Goal: Task Accomplishment & Management: Manage account settings

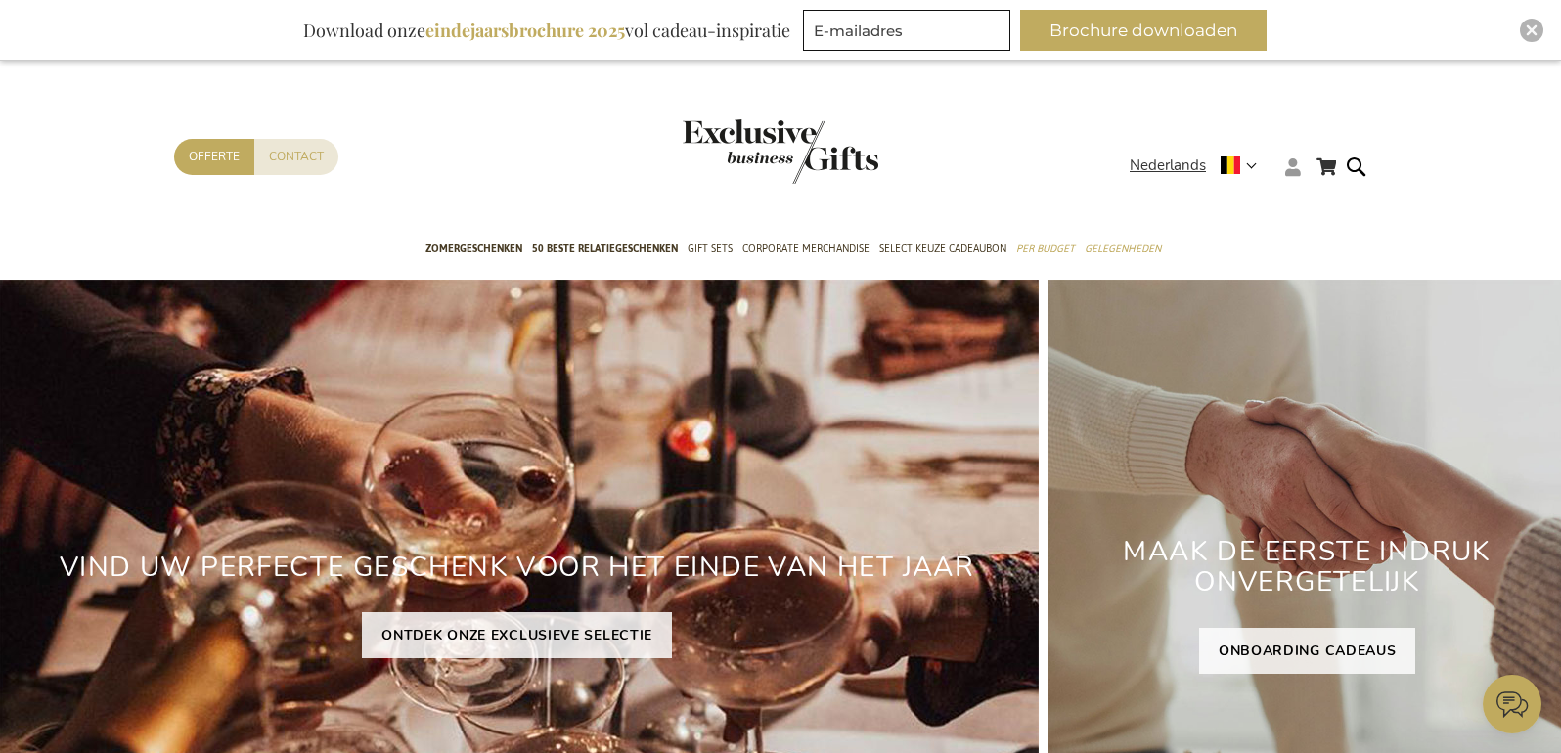
click at [1292, 171] on icon at bounding box center [1293, 167] width 16 height 18
click at [1296, 208] on link "Login" at bounding box center [1305, 208] width 36 height 20
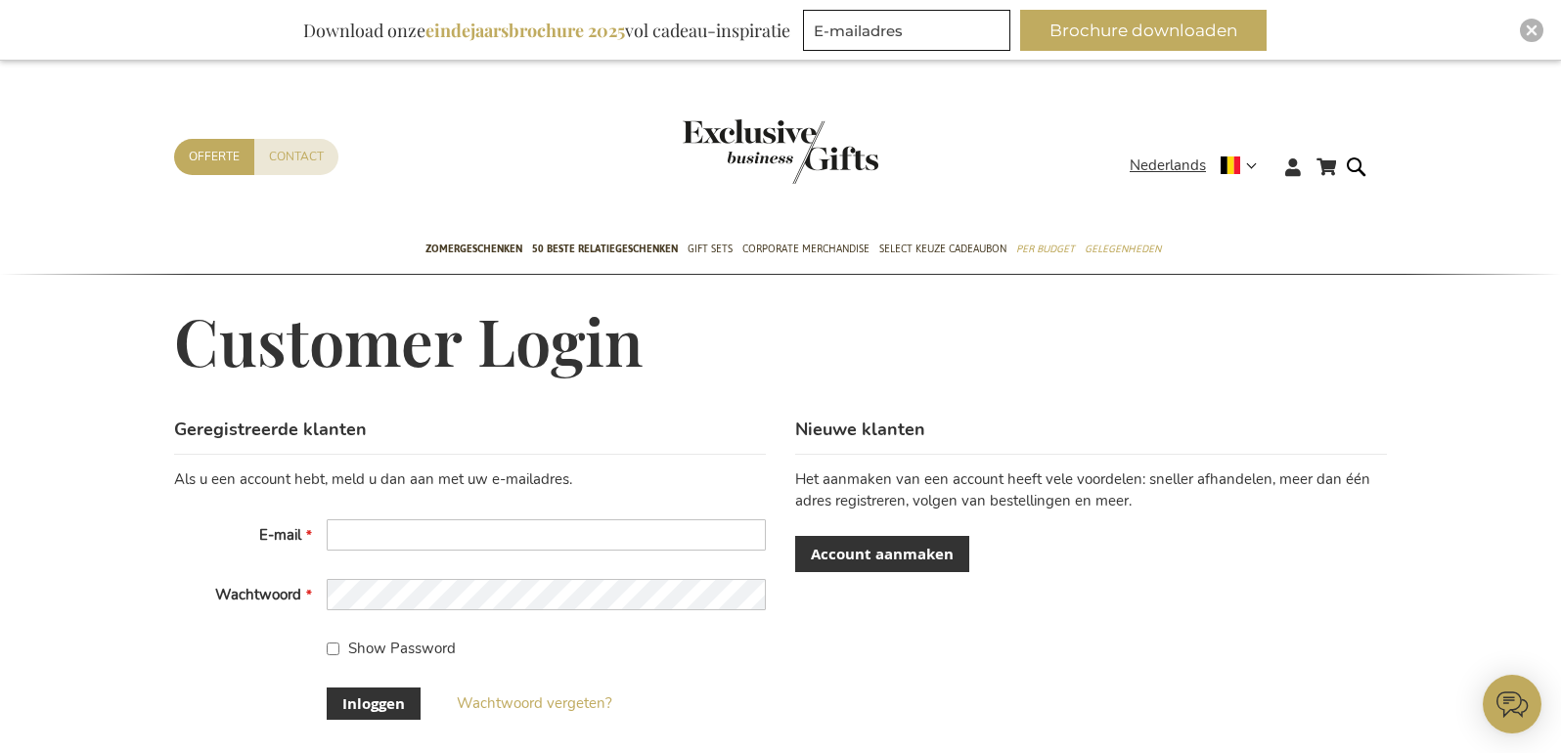
click at [764, 517] on fieldset "Als u een account hebt, meld u dan aan met uw e-mailadres. E-mail Wachtwoord Sh…" at bounding box center [470, 620] width 592 height 302
click at [733, 542] on input "E-mail" at bounding box center [546, 534] width 439 height 31
type input "[EMAIL_ADDRESS][DOMAIN_NAME]"
click at [327, 687] on button "Inloggen" at bounding box center [374, 703] width 94 height 32
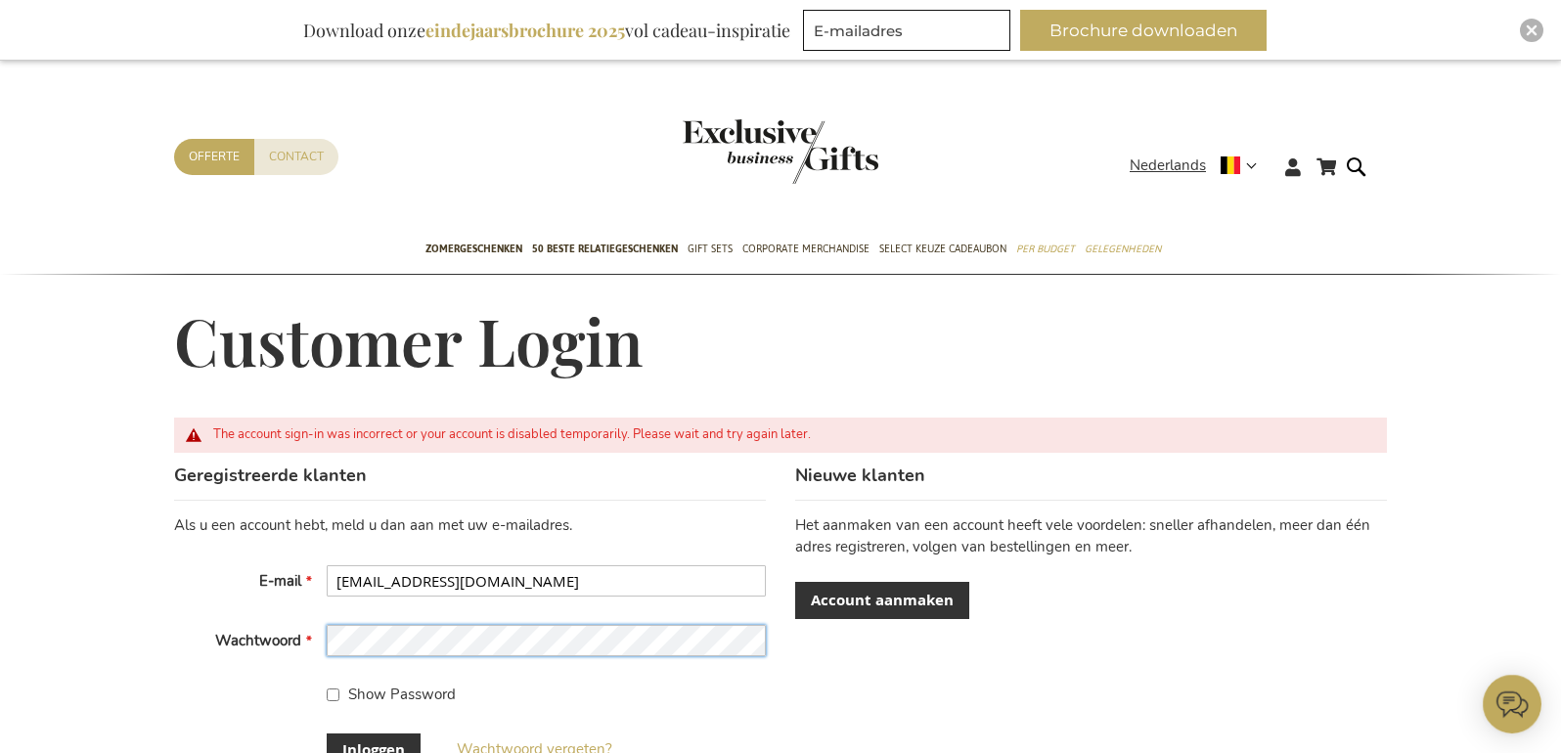
click at [327, 733] on button "Inloggen" at bounding box center [374, 749] width 94 height 32
click at [884, 382] on div "Customer Login" at bounding box center [780, 361] width 1213 height 111
click at [890, 380] on div "Customer Login" at bounding box center [780, 361] width 1213 height 111
click at [859, 391] on div "Customer Login" at bounding box center [780, 361] width 1213 height 111
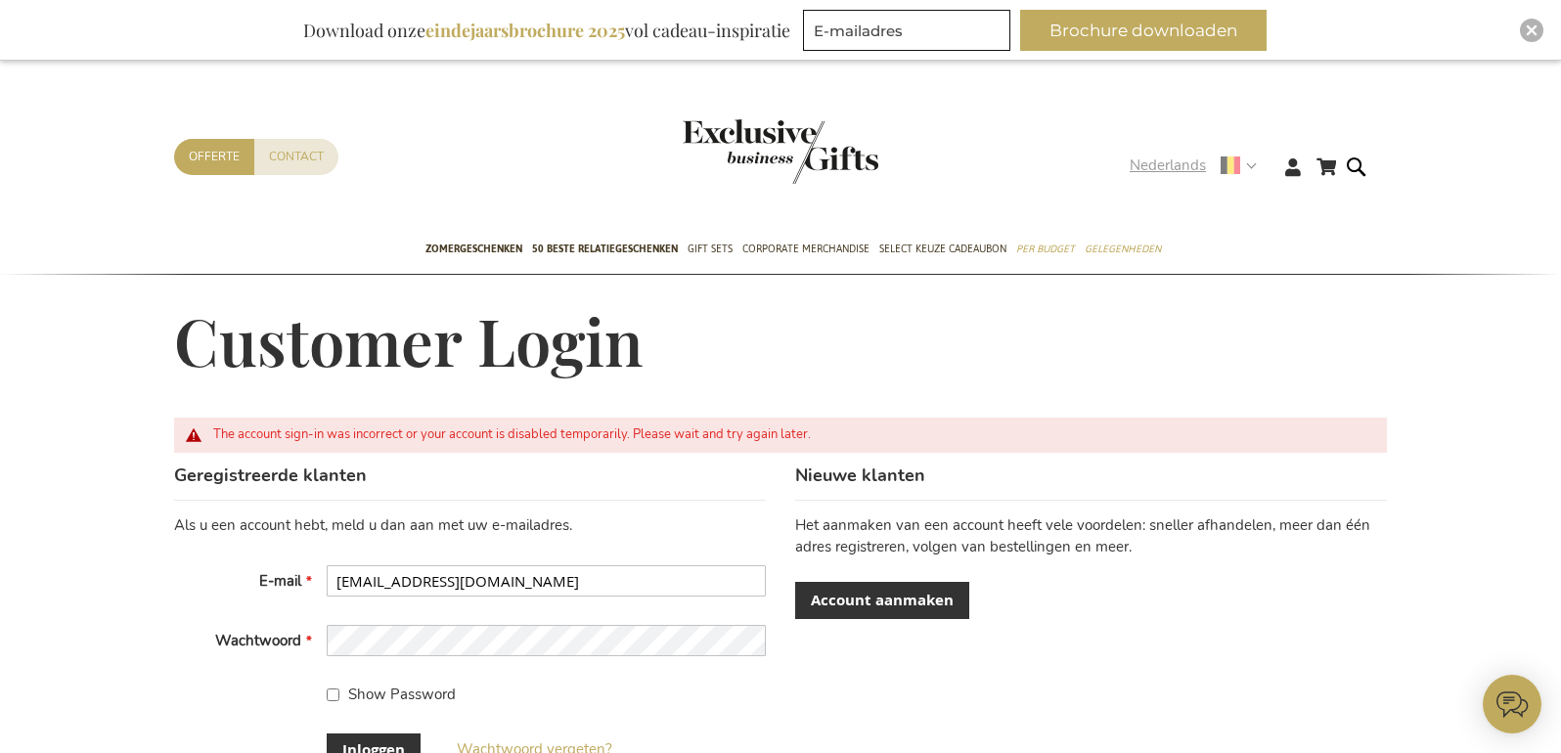
click at [1242, 155] on strong "Nederlands" at bounding box center [1191, 165] width 125 height 22
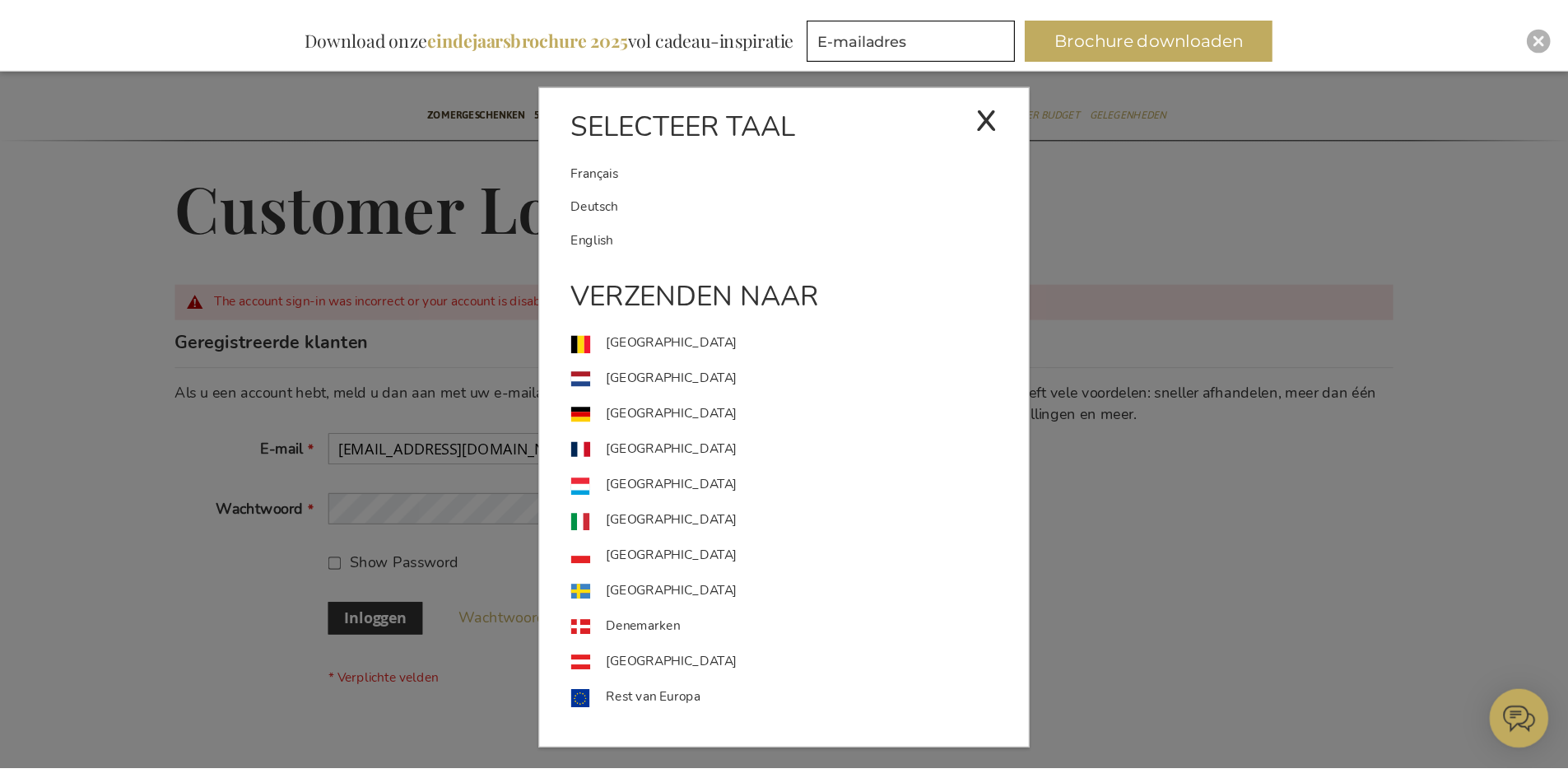
scroll to position [83, 0]
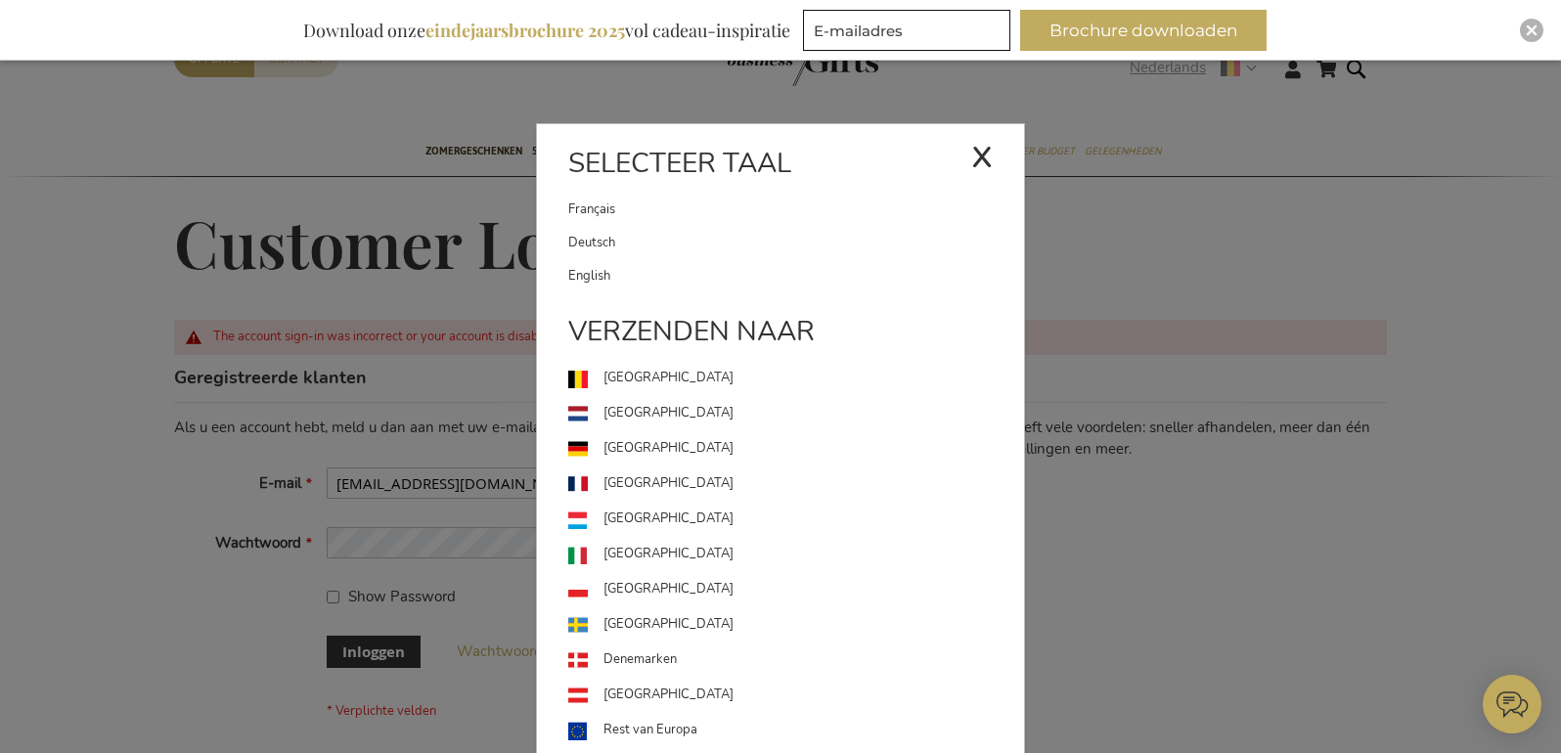
click at [988, 149] on div "x" at bounding box center [982, 154] width 22 height 59
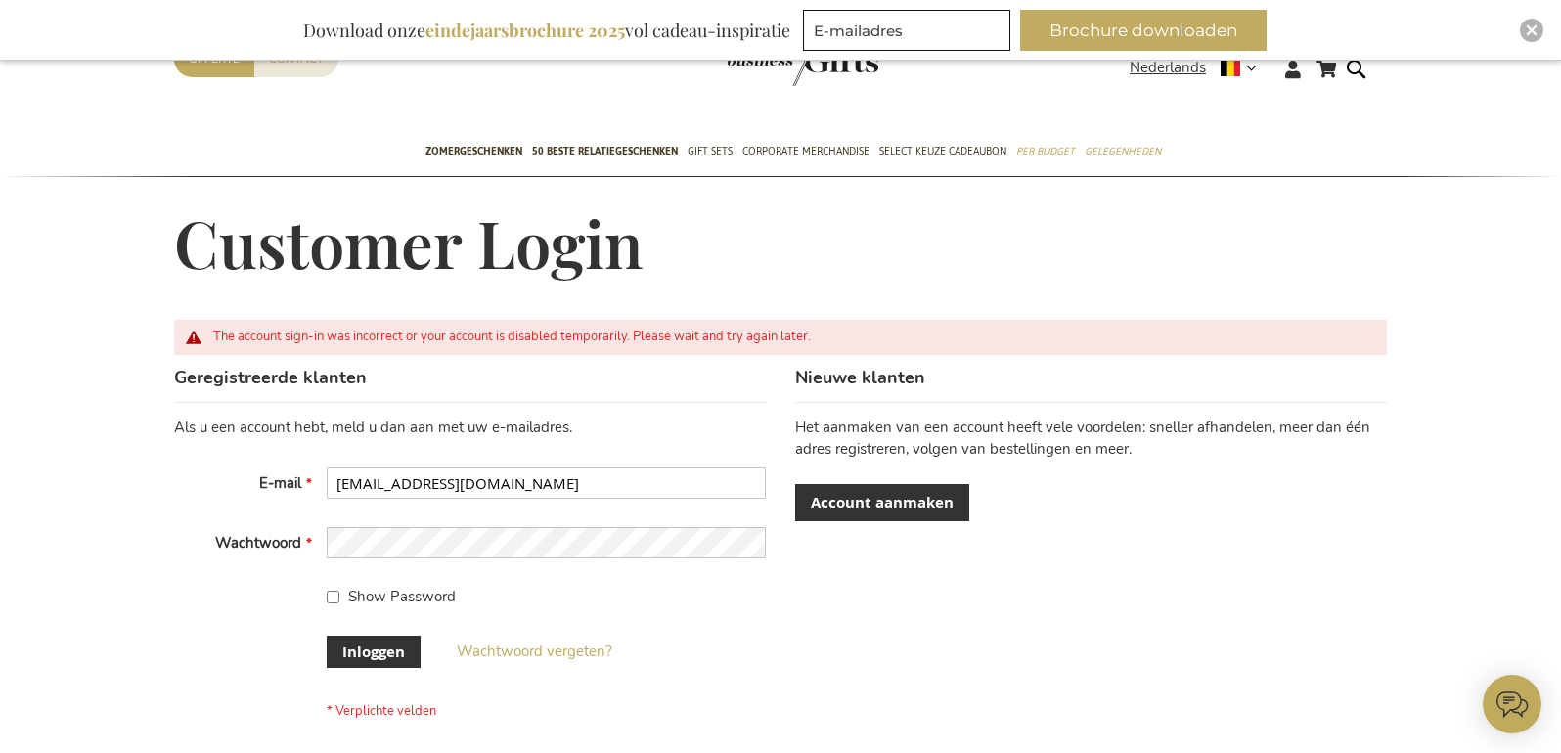
click at [1045, 253] on div "Customer Login" at bounding box center [780, 263] width 1213 height 111
click at [926, 577] on div "Geregistreerde klanten Als u een account hebt, meld u dan aan met uw e-mailadre…" at bounding box center [780, 574] width 1213 height 417
drag, startPoint x: 1197, startPoint y: 483, endPoint x: 1194, endPoint y: 465, distance: 17.8
click at [1197, 483] on div "Het aanmaken van een account heeft vele voordelen: sneller afhandelen, meer dan…" at bounding box center [1091, 469] width 592 height 103
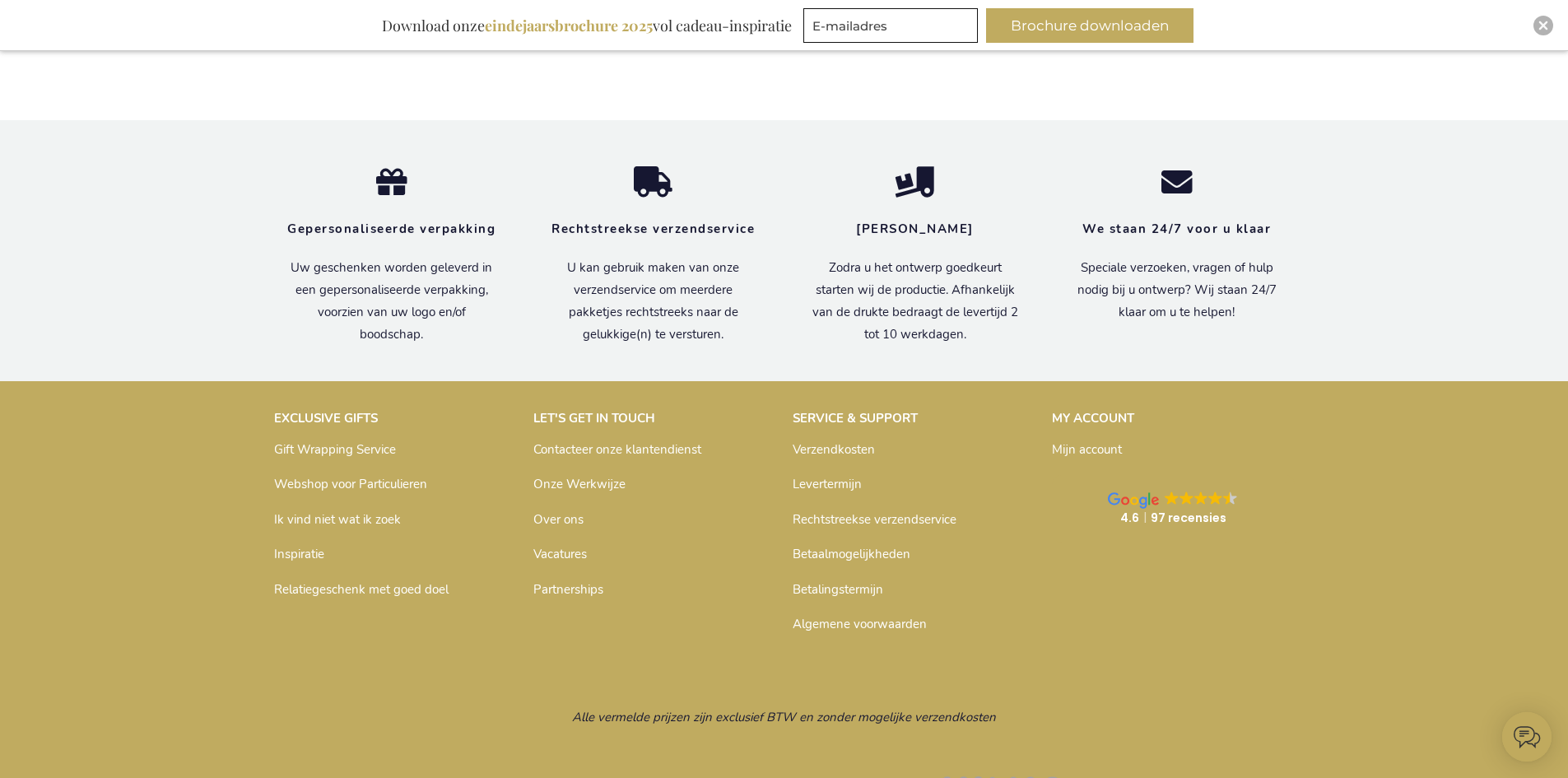
scroll to position [626, 0]
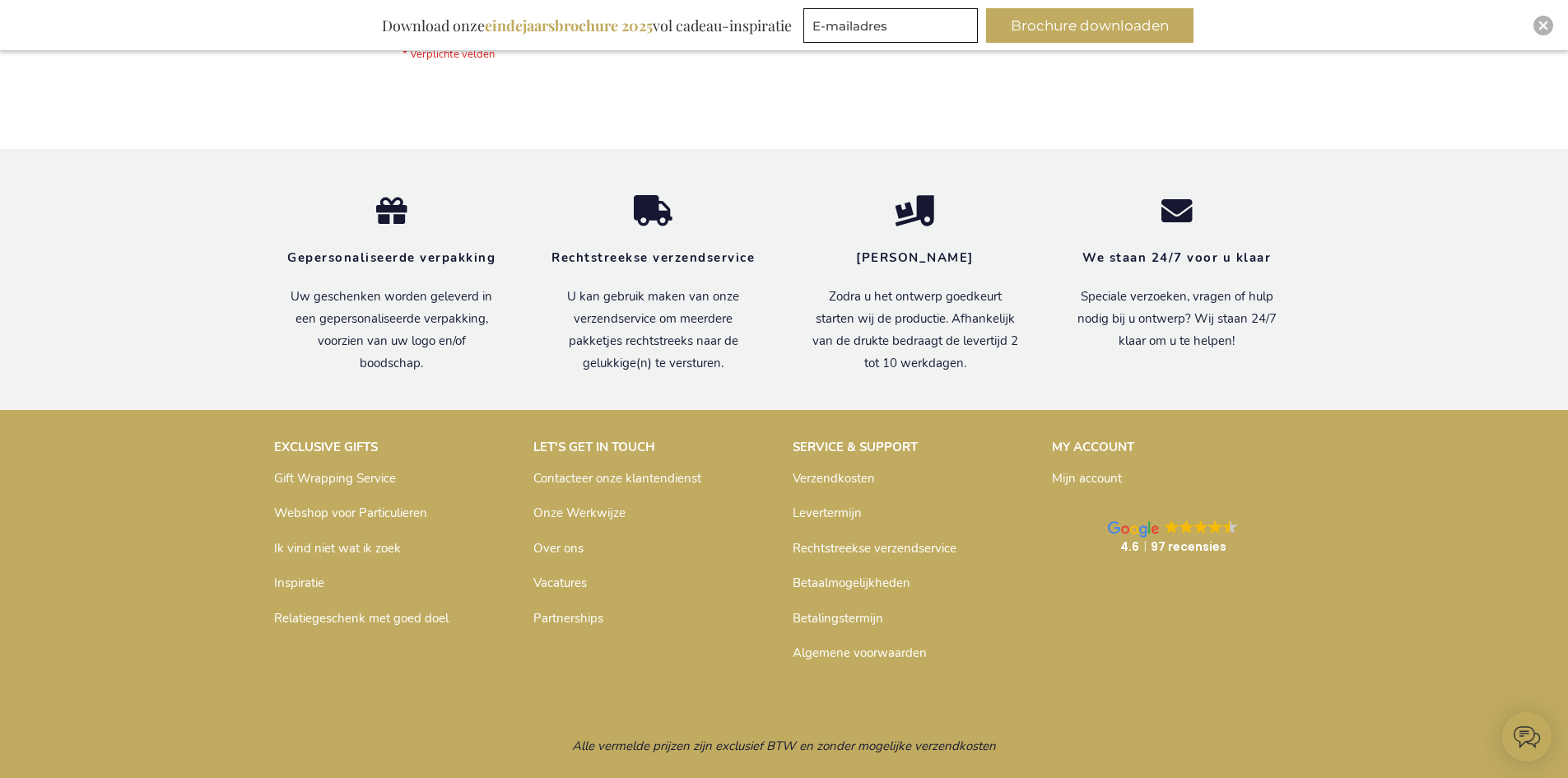
click at [1087, 482] on link "Mijn account" at bounding box center [1087, 478] width 70 height 17
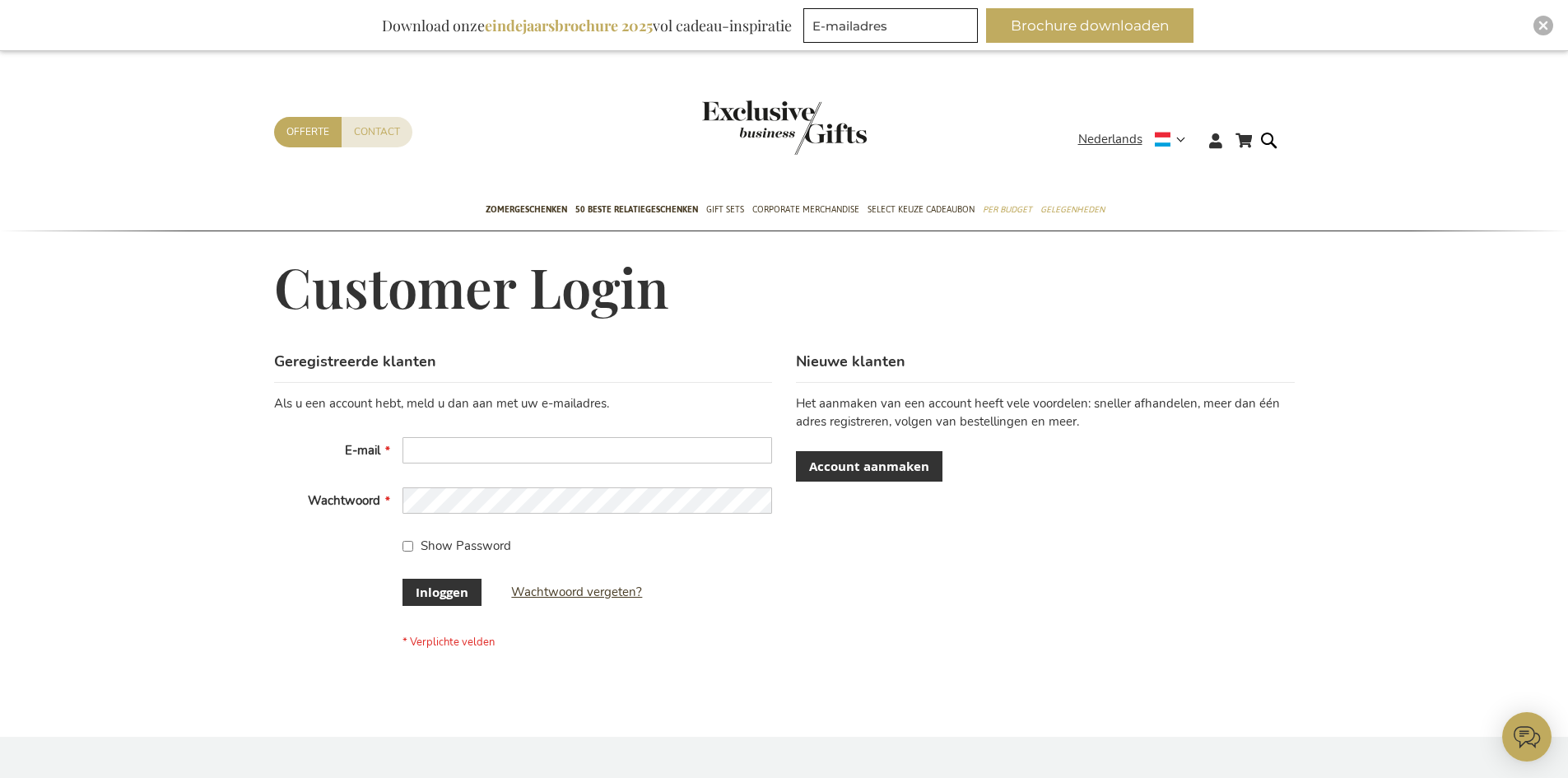
click at [635, 589] on span "Wachtwoord vergeten?" at bounding box center [576, 592] width 130 height 17
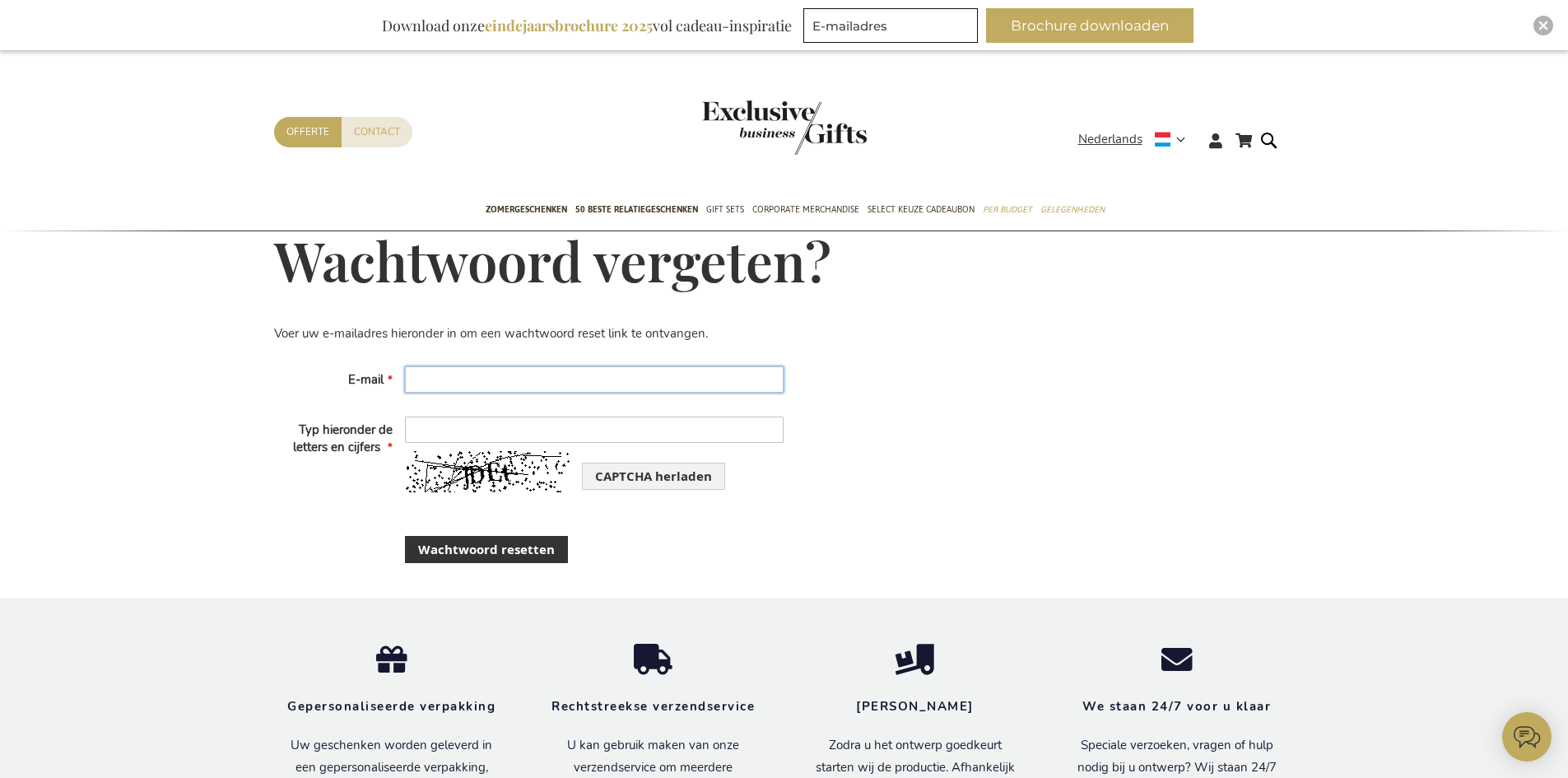
click at [651, 386] on input "E-mail" at bounding box center [594, 379] width 379 height 26
type input "[EMAIL_ADDRESS][DOMAIN_NAME]"
click at [646, 434] on input "Typ hieronder de letters en cijfers" at bounding box center [594, 429] width 379 height 26
type input "jdet"
drag, startPoint x: 558, startPoint y: 548, endPoint x: 577, endPoint y: 557, distance: 21.0
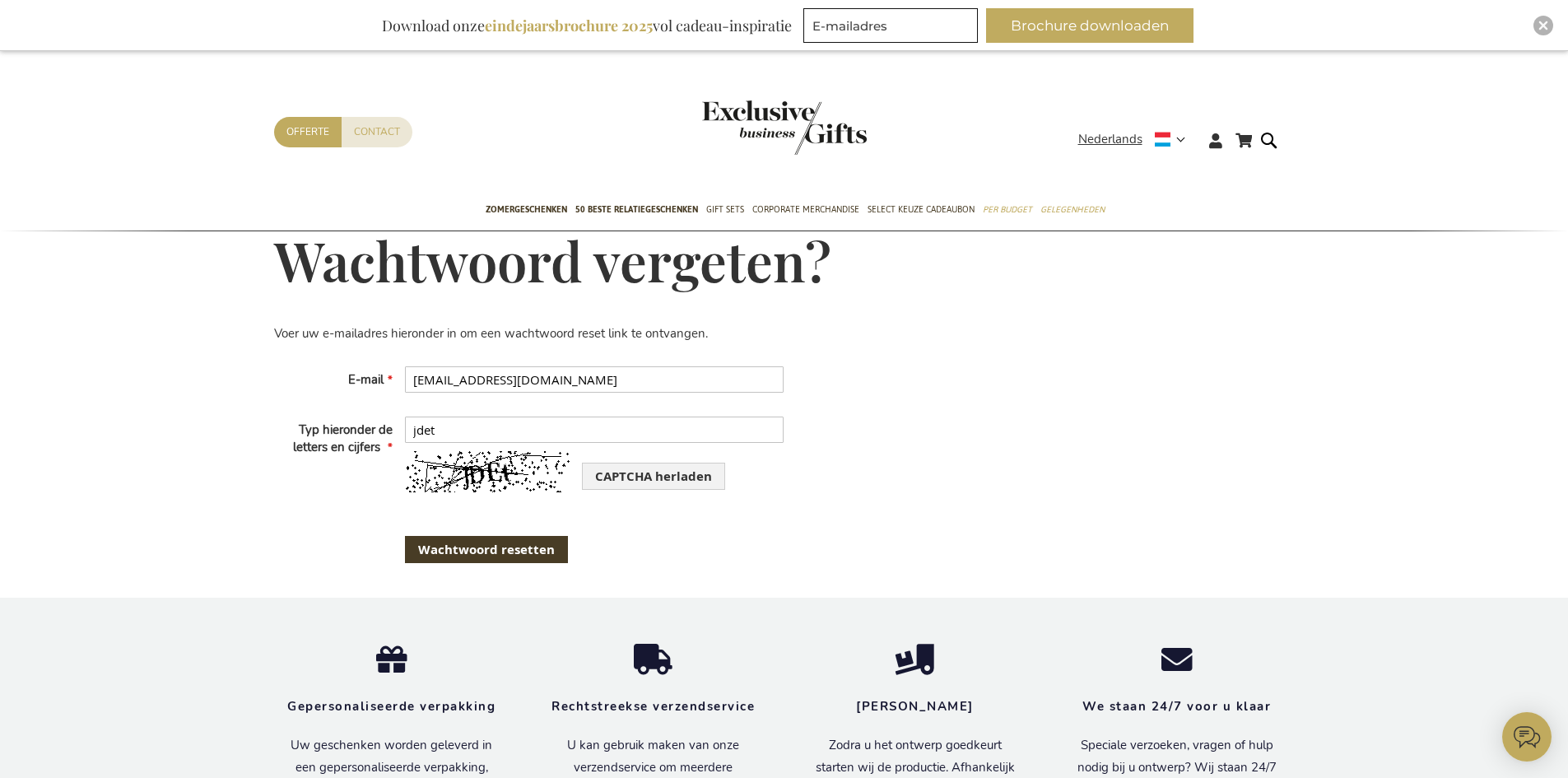
click at [560, 549] on button "Wachtwoord resetten" at bounding box center [486, 550] width 163 height 27
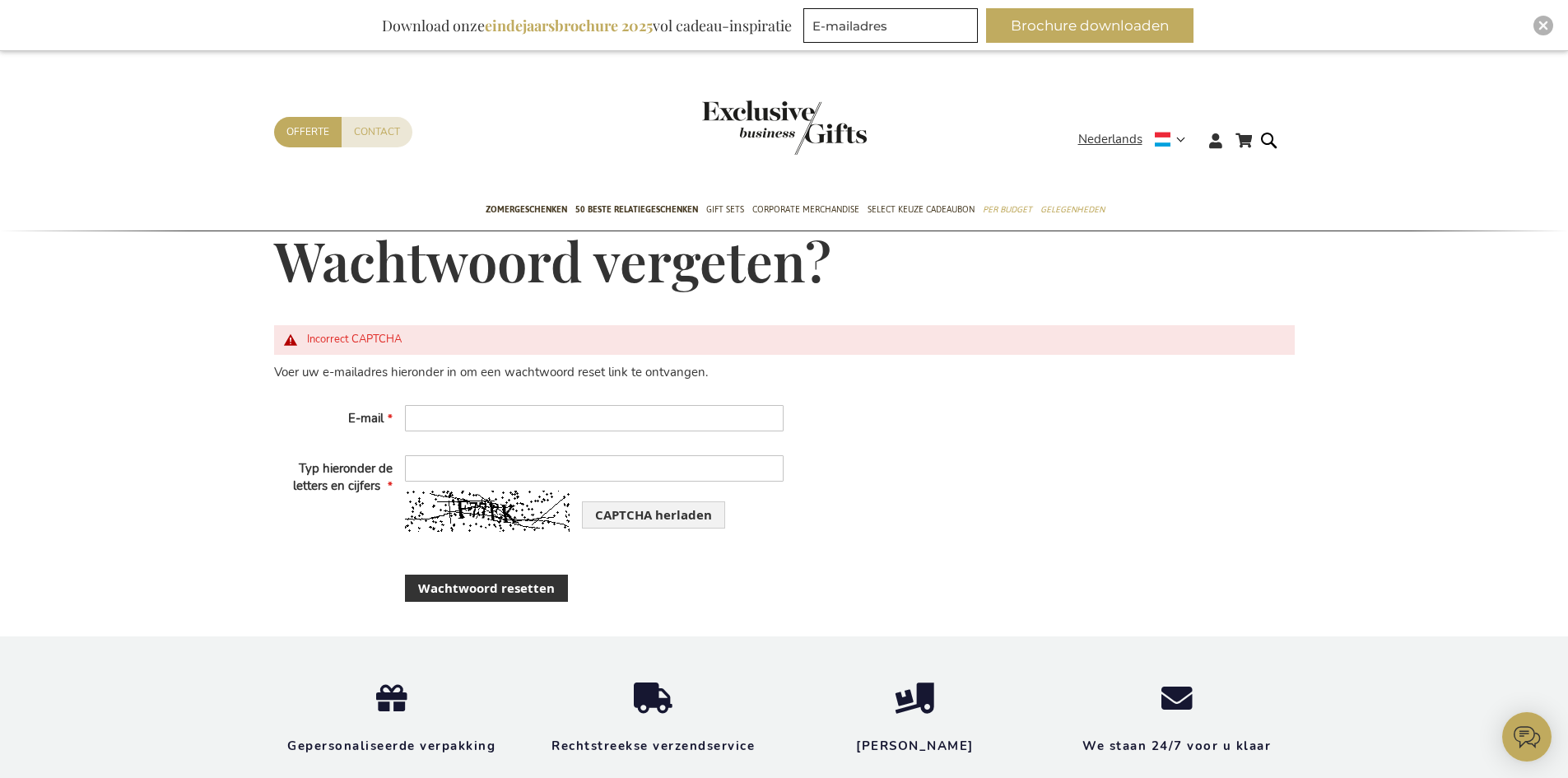
click at [890, 513] on div "Voer uw e-mailadres hieronder in om een wachtwoord reset link te ontvangen. E-m…" at bounding box center [784, 500] width 1021 height 273
click at [498, 520] on img at bounding box center [487, 511] width 165 height 41
click at [688, 606] on div "Voer uw e-mailadres hieronder in om een wachtwoord reset link te ontvangen. E-m…" at bounding box center [784, 500] width 1021 height 273
click at [524, 470] on input "Typ hieronder de letters en cijfers" at bounding box center [594, 468] width 379 height 26
type input "f77ek"
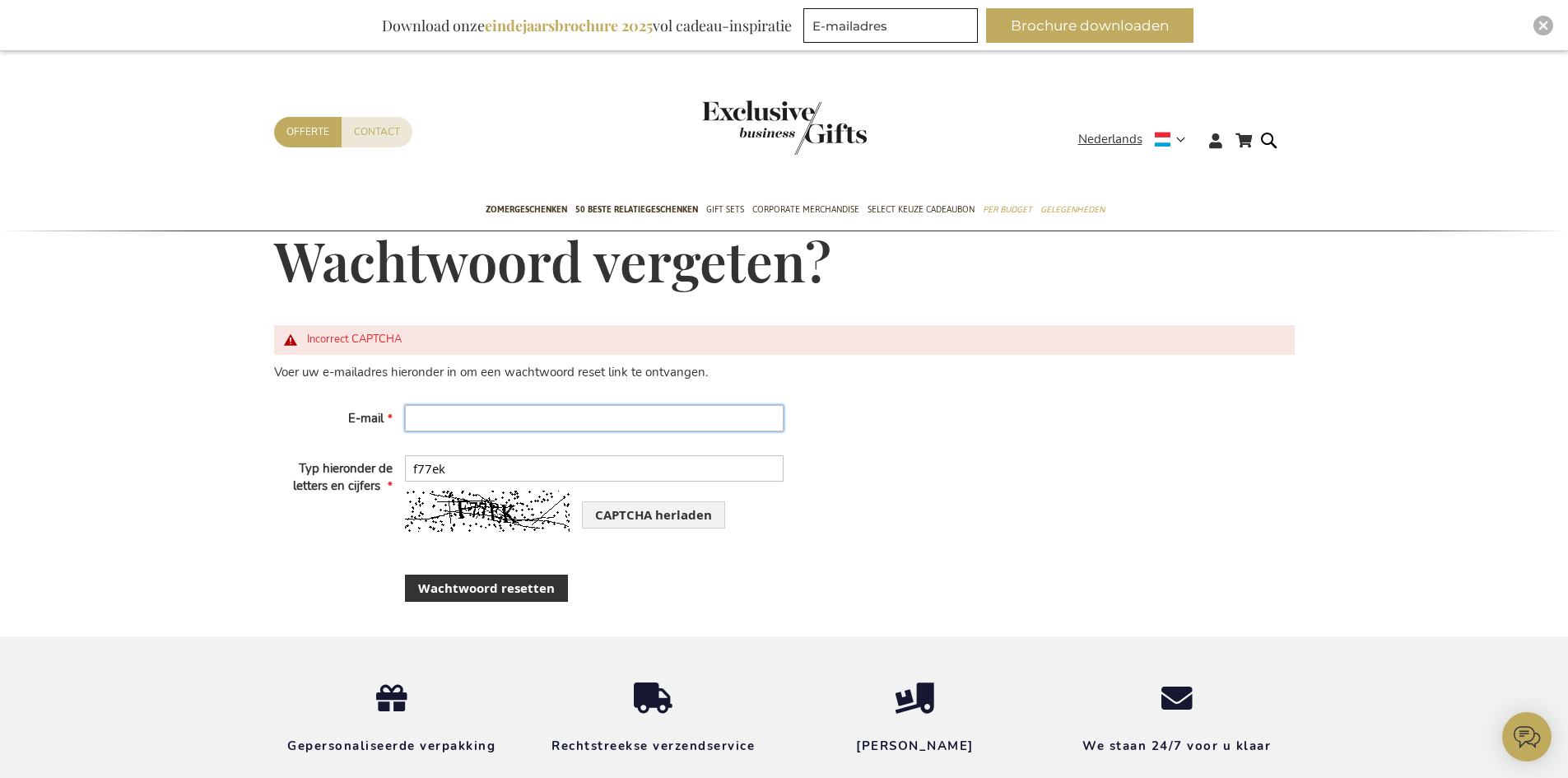
click at [521, 418] on input "E-mail" at bounding box center [594, 418] width 379 height 26
type input "[EMAIL_ADDRESS][DOMAIN_NAME]"
click at [538, 585] on span "Wachtwoord resetten" at bounding box center [486, 588] width 136 height 18
click at [796, 607] on div "Voer uw e-mailadres hieronder in om een wachtwoord reset link te ontvangen. E-m…" at bounding box center [784, 500] width 1021 height 273
click at [715, 467] on input "Typ hieronder de letters en cijfers" at bounding box center [594, 468] width 379 height 26
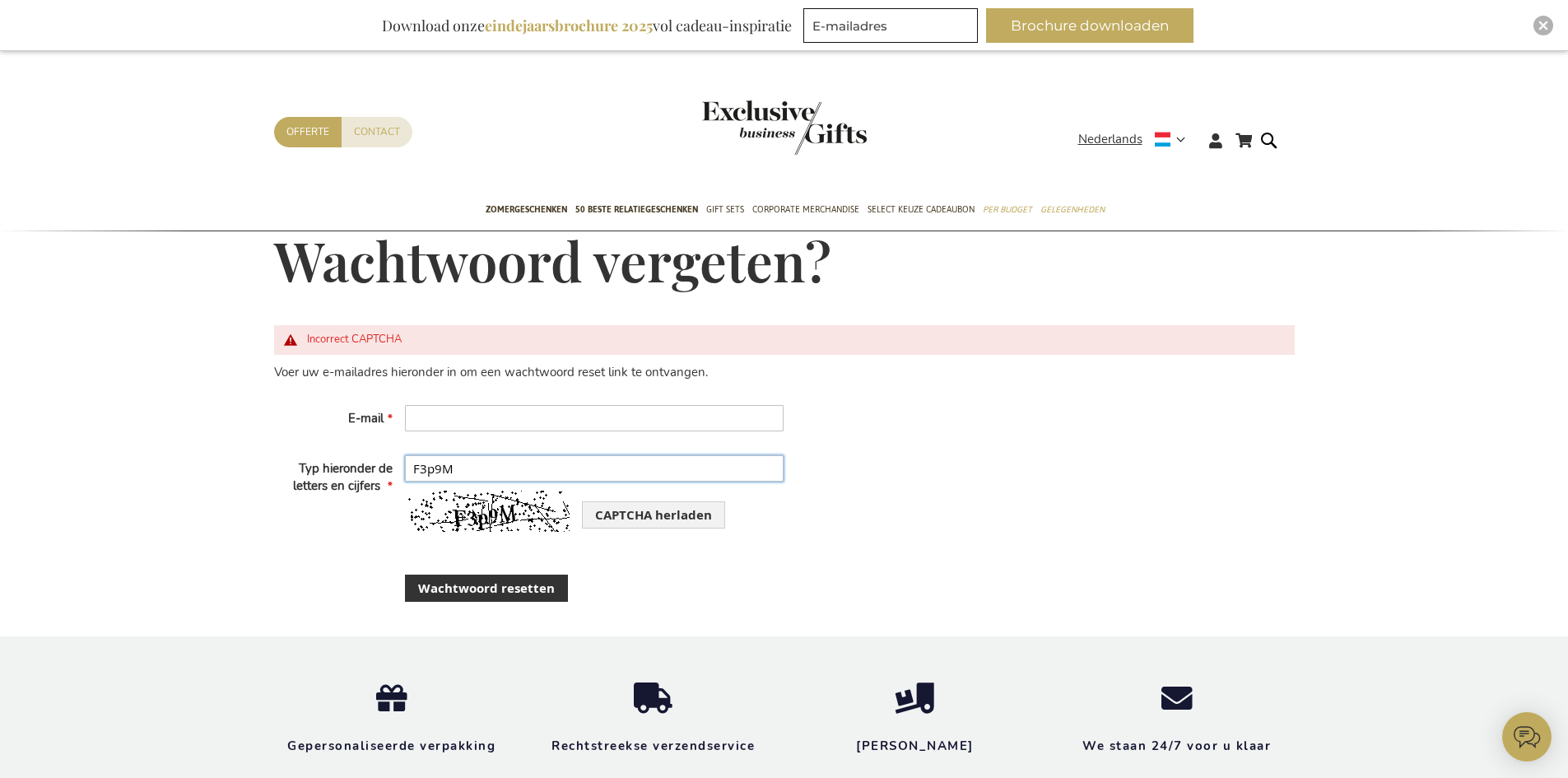
type input "F3p9M"
click at [675, 413] on input "E-mail" at bounding box center [594, 418] width 379 height 26
type input "[EMAIL_ADDRESS][DOMAIN_NAME]"
click at [550, 585] on span "Wachtwoord resetten" at bounding box center [486, 588] width 136 height 18
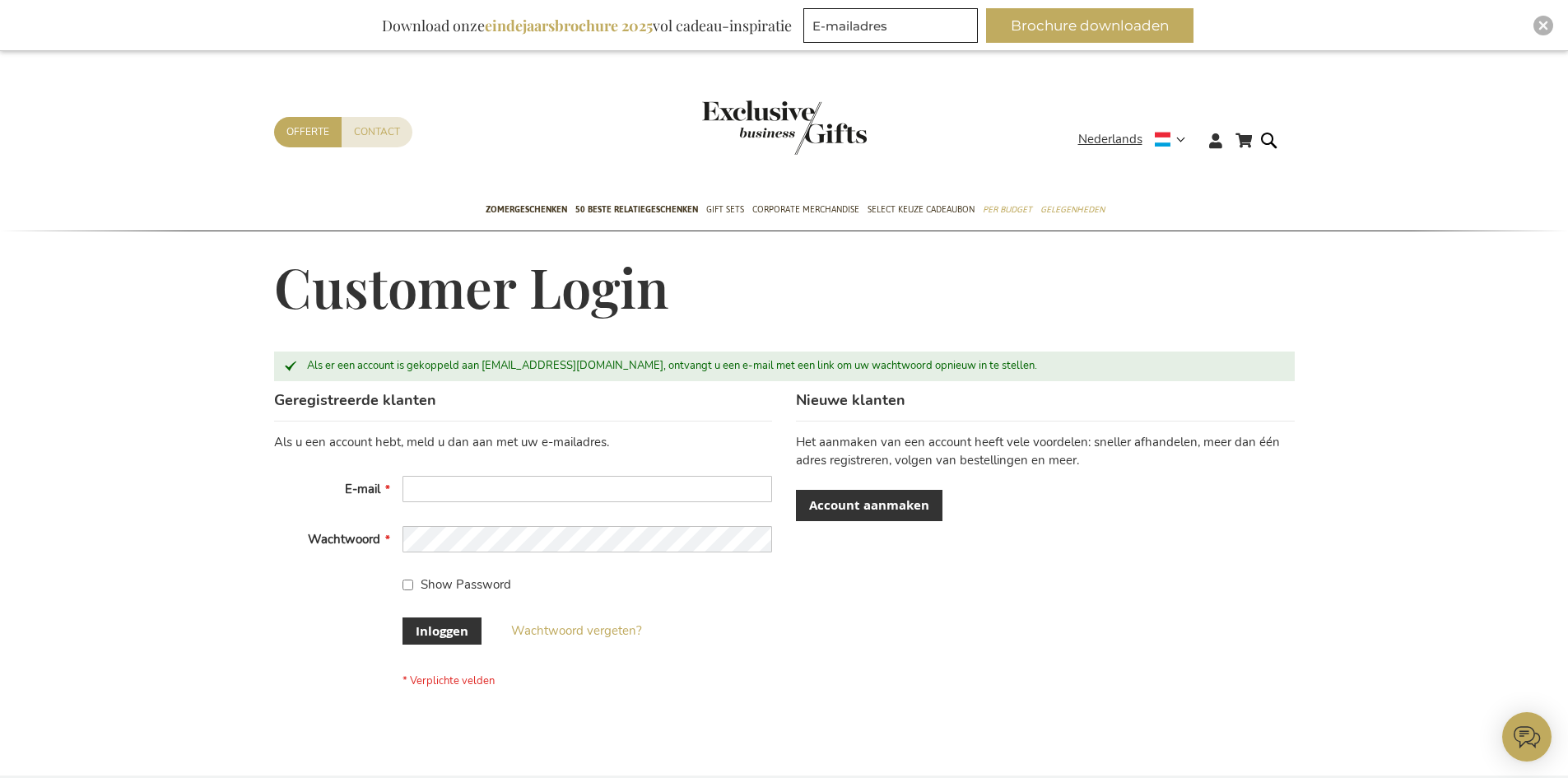
click at [726, 648] on fieldset "Als u een account hebt, meld u dan aan met uw e-mailadres. E-mail Wachtwoord Sh…" at bounding box center [524, 561] width 498 height 254
click at [1228, 701] on div "Geregistreerde klanten Als u een account hebt, meld u dan aan met uw e-mailadre…" at bounding box center [784, 565] width 1021 height 351
click at [1331, 622] on div "Winkelwagen Winkelwagen 0 Sluiten U heeft geen product(en) in uw winkelwagen. G…" at bounding box center [784, 769] width 1568 height 1436
click at [1108, 678] on div "Geregistreerde klanten Als u een account hebt, meld u dan aan met uw e-mailadre…" at bounding box center [784, 565] width 1021 height 351
click at [1108, 660] on div "Geregistreerde klanten Als u een account hebt, meld u dan aan met uw e-mailadre…" at bounding box center [784, 565] width 1021 height 351
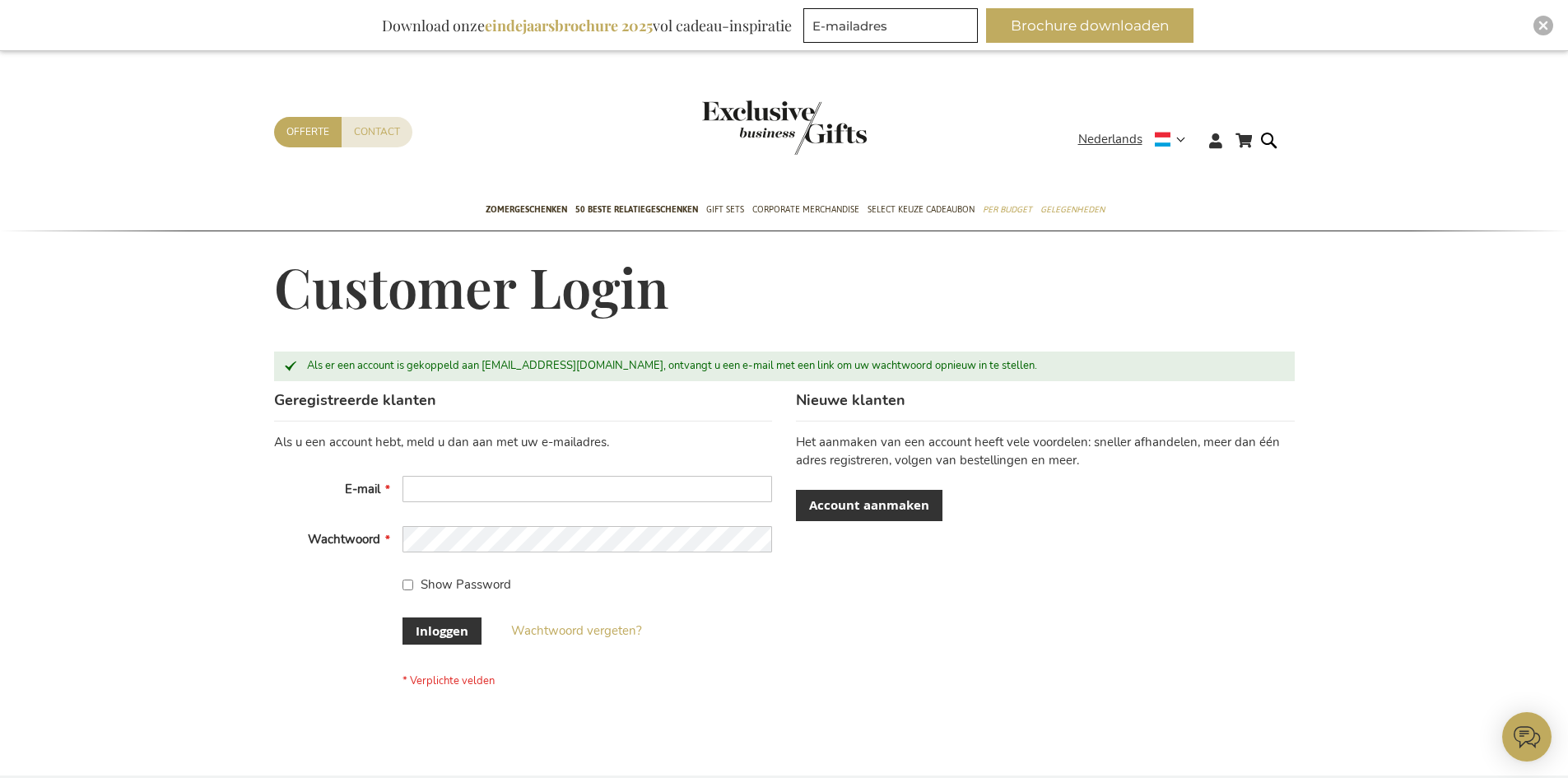
click at [1108, 660] on div "Geregistreerde klanten Als u een account hebt, meld u dan aan met uw e-mailadre…" at bounding box center [784, 565] width 1021 height 351
click at [900, 654] on div "Geregistreerde klanten Als u een account hebt, meld u dan aan met uw e-mailadre…" at bounding box center [784, 565] width 1021 height 351
